Goal: Task Accomplishment & Management: Manage account settings

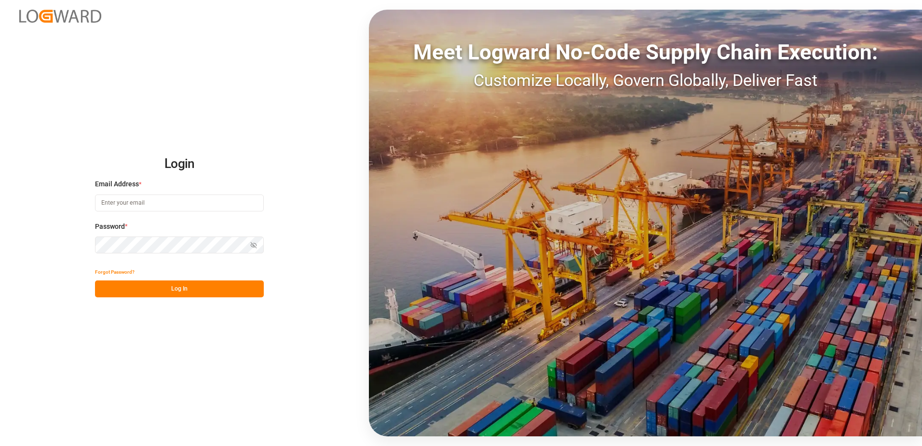
type input "[PERSON_NAME][EMAIL_ADDRESS][DOMAIN_NAME]"
drag, startPoint x: 176, startPoint y: 285, endPoint x: 171, endPoint y: 281, distance: 6.6
click at [176, 285] on button "Log In" at bounding box center [179, 288] width 169 height 17
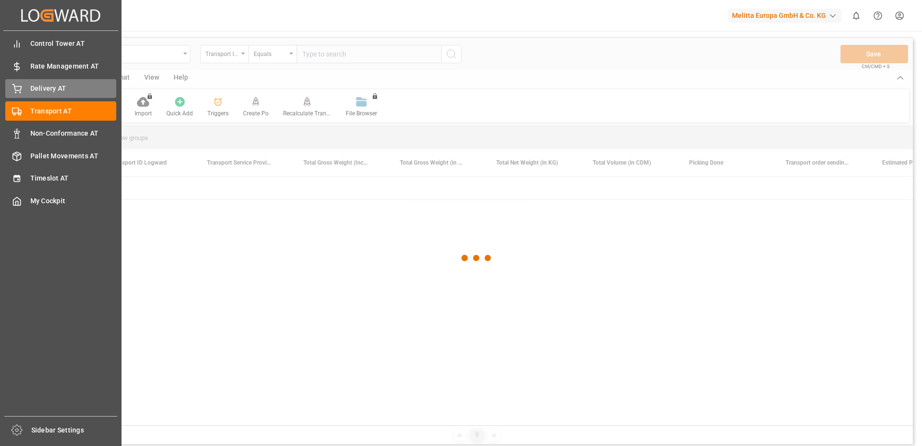
click at [23, 91] on div "Delivery AT Delivery AT" at bounding box center [60, 88] width 111 height 19
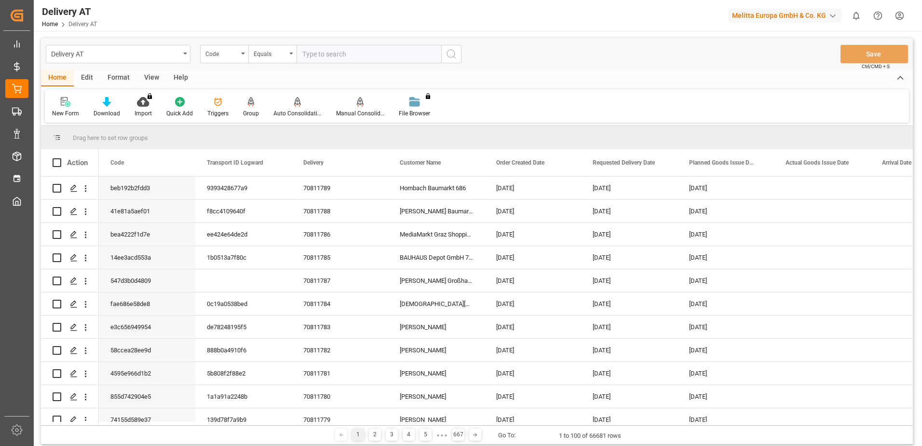
click at [248, 104] on icon at bounding box center [251, 102] width 7 height 10
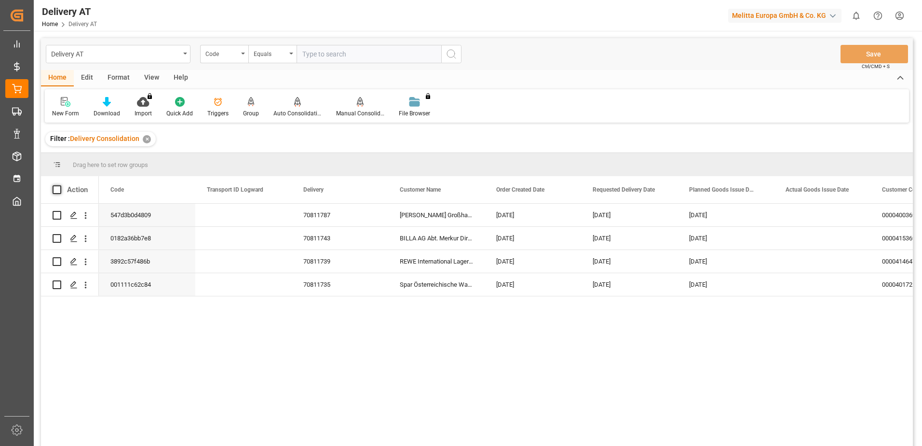
click at [56, 191] on span at bounding box center [57, 189] width 9 height 9
click at [60, 185] on input "checkbox" at bounding box center [60, 185] width 0 height 0
checkbox input "true"
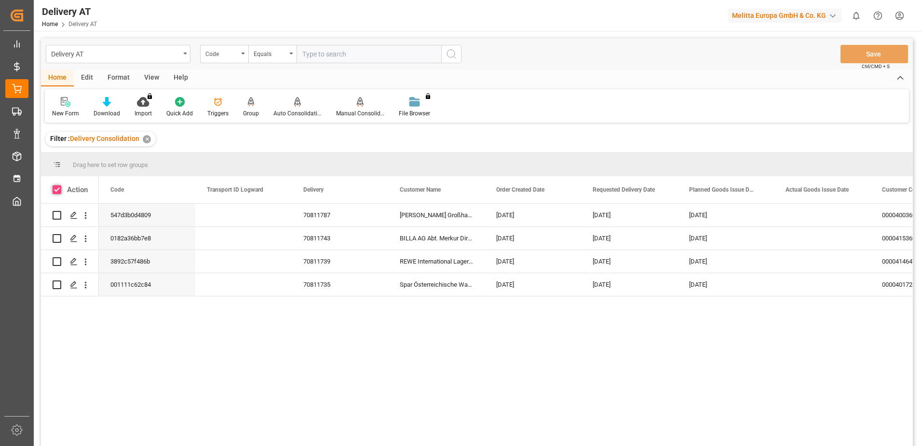
checkbox input "true"
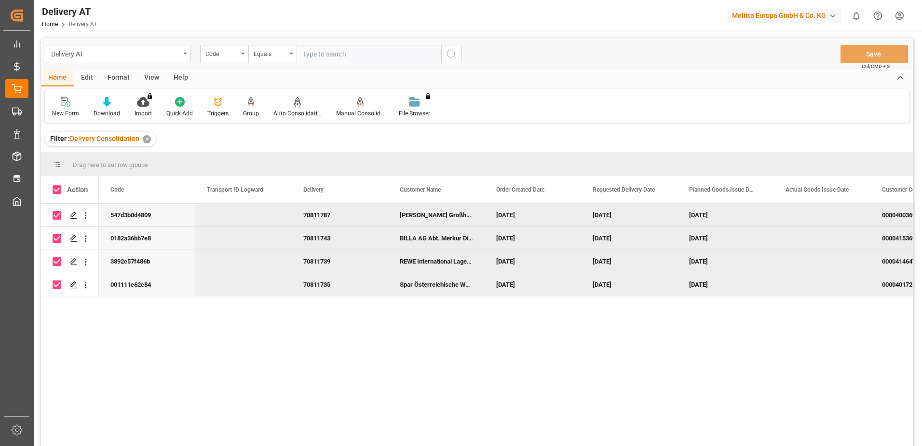
click at [295, 105] on icon at bounding box center [297, 106] width 4 height 2
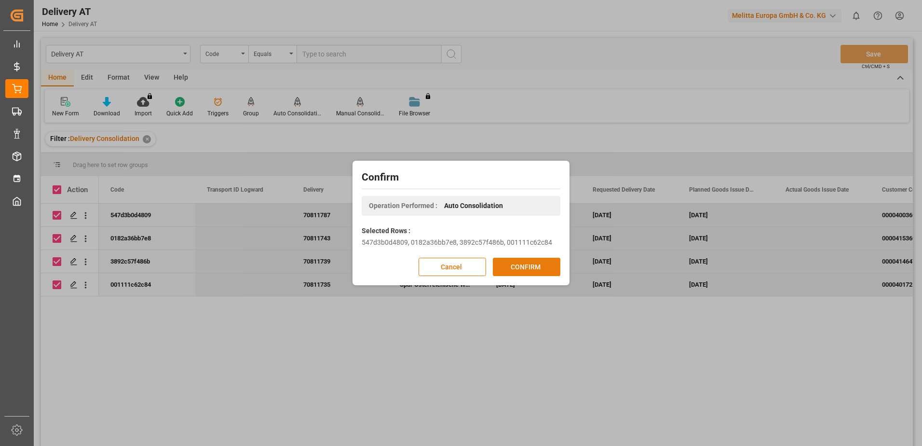
click at [514, 264] on button "CONFIRM" at bounding box center [527, 267] width 68 height 18
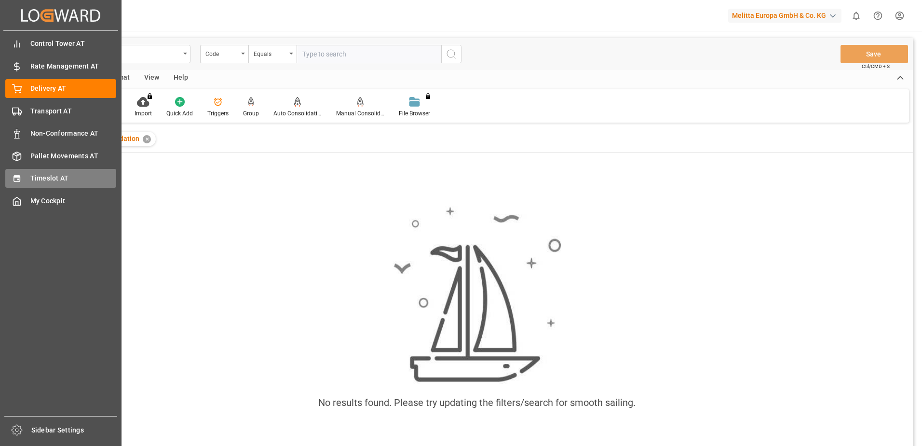
click at [19, 174] on icon at bounding box center [17, 179] width 10 height 10
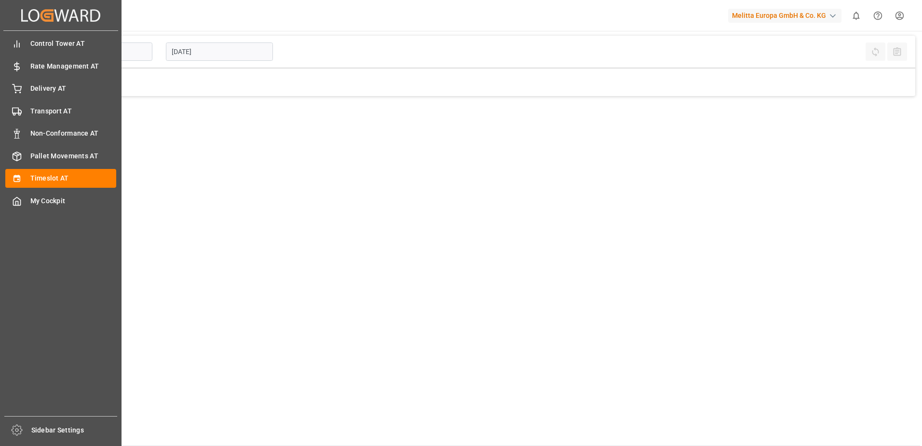
type input "Inbound AT"
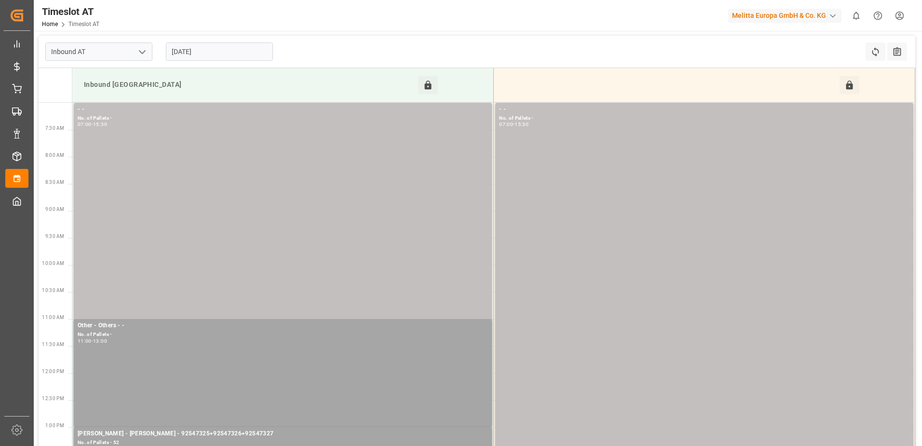
click at [185, 53] on input "[DATE]" at bounding box center [219, 51] width 107 height 18
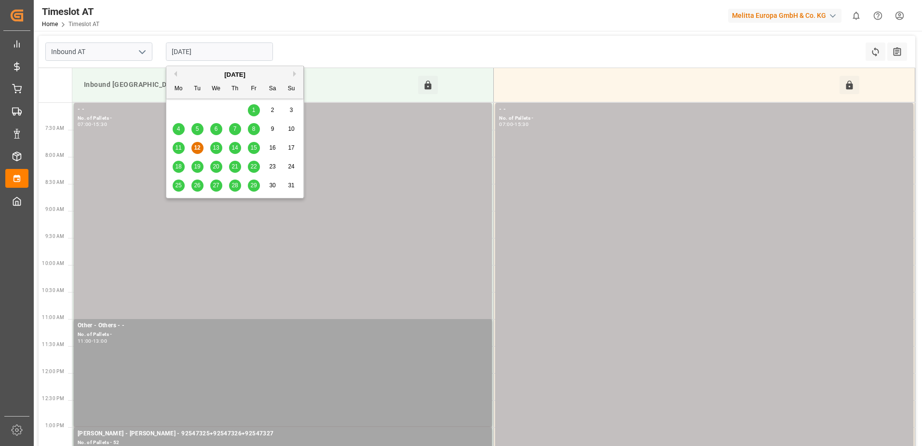
click at [215, 148] on span "13" at bounding box center [216, 147] width 6 height 7
type input "[DATE]"
